Goal: Task Accomplishment & Management: Use online tool/utility

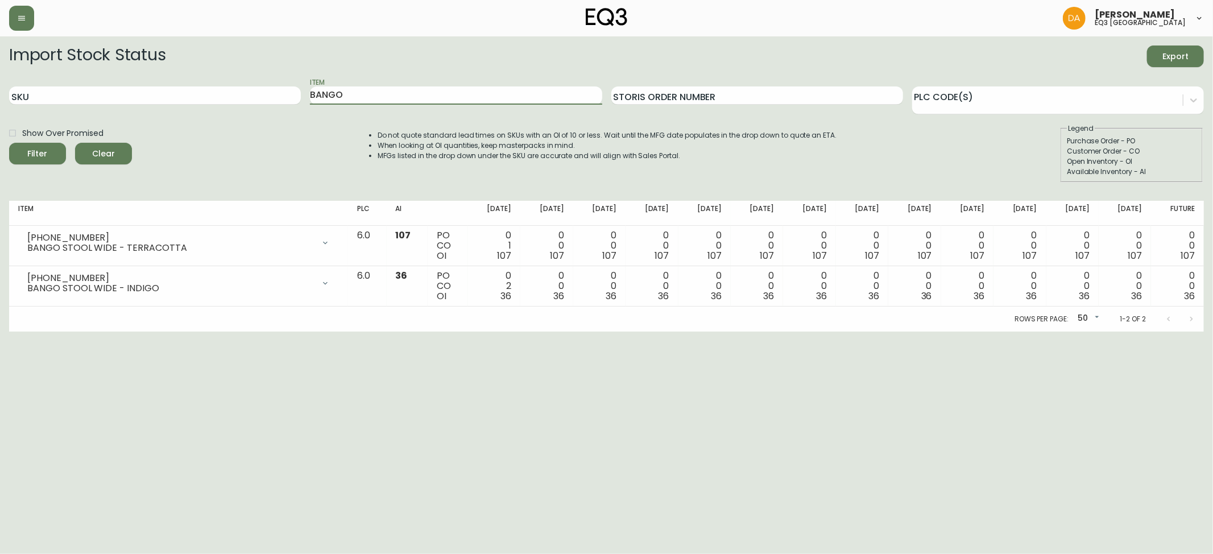
drag, startPoint x: 392, startPoint y: 93, endPoint x: 0, endPoint y: 66, distance: 393.4
click at [100, 94] on div "SKU Item BANGO Storis Order Number PLC Code(s)" at bounding box center [606, 95] width 1195 height 37
type input "tero"
click at [9, 143] on button "Filter" at bounding box center [37, 154] width 57 height 22
